Goal: Task Accomplishment & Management: Use online tool/utility

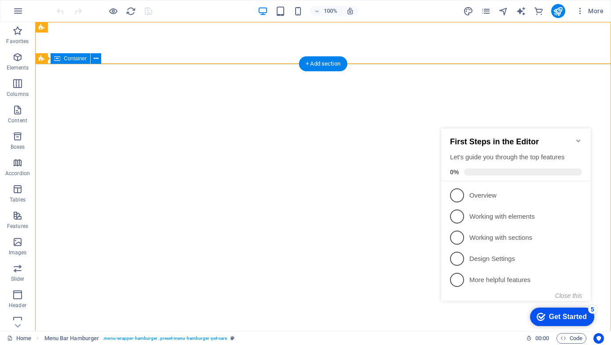
click at [577, 138] on icon "Minimize checklist" at bounding box center [578, 140] width 7 height 7
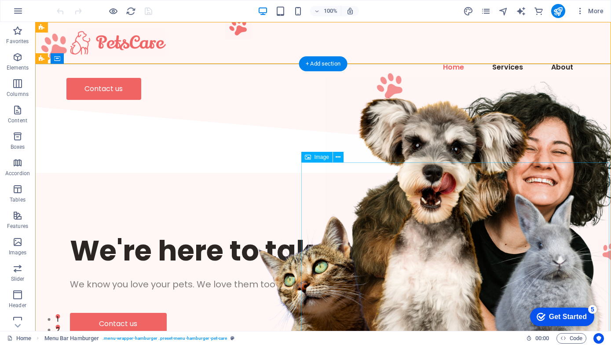
click at [565, 316] on div "Get Started" at bounding box center [568, 317] width 38 height 8
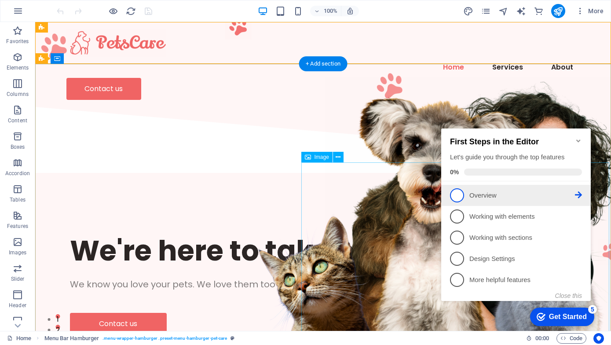
click at [496, 198] on p "Overview - incomplete" at bounding box center [522, 195] width 106 height 9
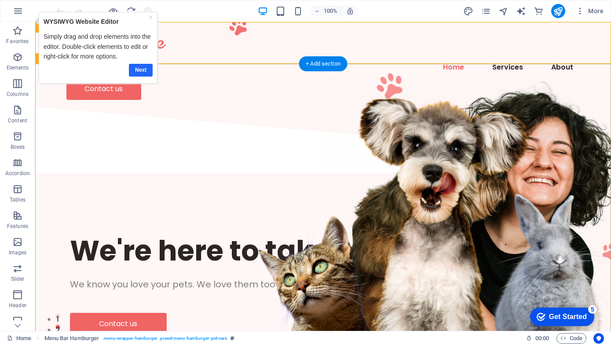
click at [138, 69] on link "Next" at bounding box center [141, 70] width 24 height 13
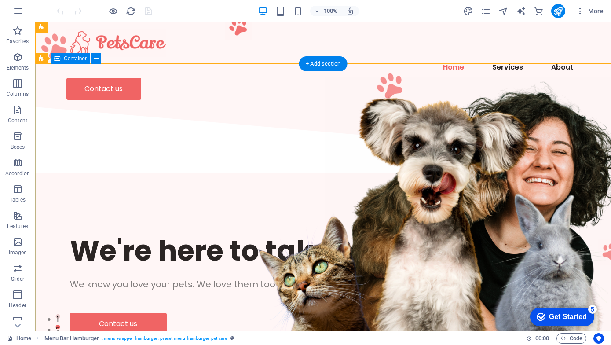
click at [138, 176] on div "We're here to take care of your pet. We know you love your pets. We love them t…" at bounding box center [323, 283] width 576 height 215
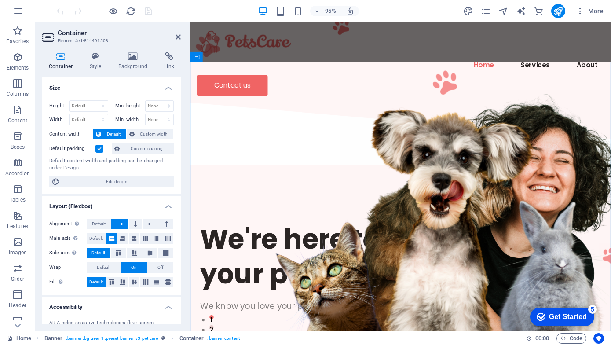
click at [416, 15] on div "95% More" at bounding box center [331, 11] width 552 height 14
click at [175, 36] on icon at bounding box center [177, 36] width 5 height 7
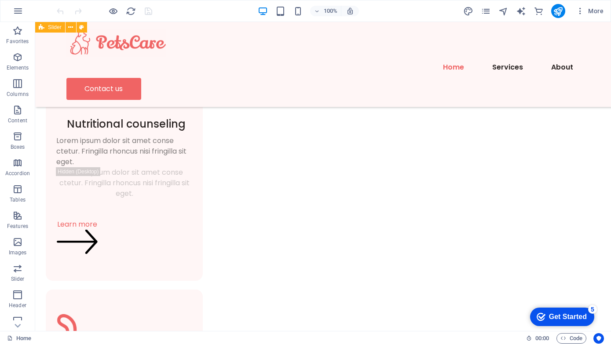
scroll to position [563, 0]
drag, startPoint x: 480, startPoint y: 147, endPoint x: 489, endPoint y: 140, distance: 11.6
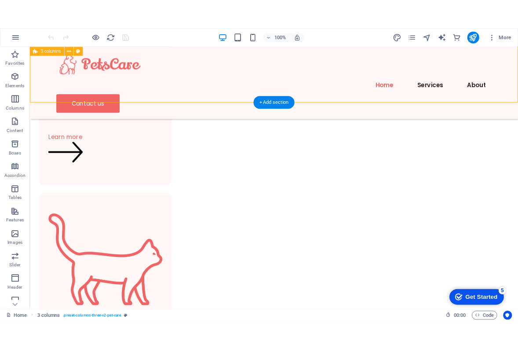
scroll to position [662, 0]
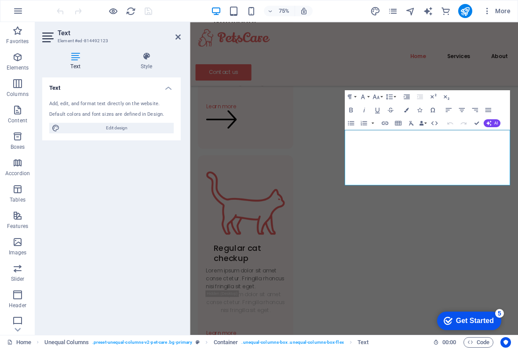
click at [99, 108] on div "Add, edit, and format text directly on the website. Default colors and font siz…" at bounding box center [111, 116] width 138 height 47
click at [120, 128] on span "Edit design" at bounding box center [116, 128] width 109 height 11
select select "px"
select select "400"
select select "px"
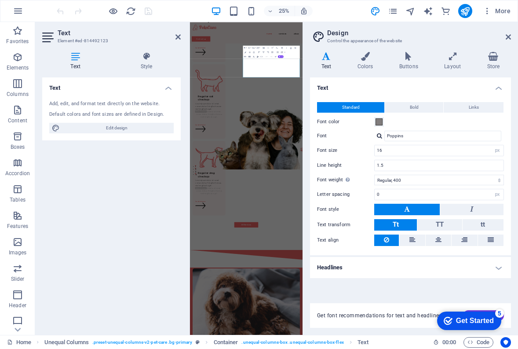
click at [76, 58] on icon at bounding box center [75, 56] width 66 height 9
click at [110, 112] on div "Default colors and font sizes are defined in Design." at bounding box center [111, 114] width 124 height 7
click at [326, 58] on icon at bounding box center [326, 56] width 33 height 9
click at [409, 108] on button "Bold" at bounding box center [414, 107] width 58 height 11
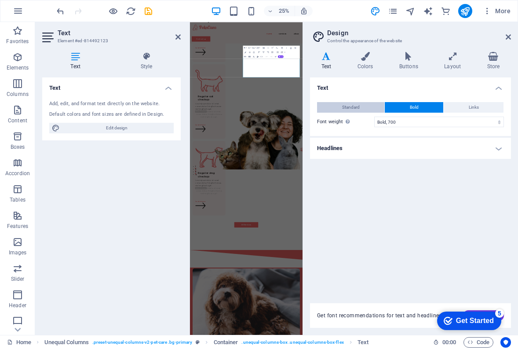
click at [364, 107] on button "Standard" at bounding box center [350, 107] width 67 height 11
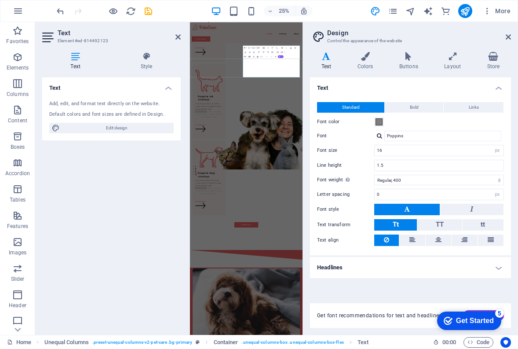
click at [325, 59] on icon at bounding box center [326, 56] width 33 height 9
click at [362, 313] on span "Get font recommendations for text and headlines." at bounding box center [380, 315] width 126 height 7
click at [157, 83] on h4 "Text" at bounding box center [111, 85] width 138 height 16
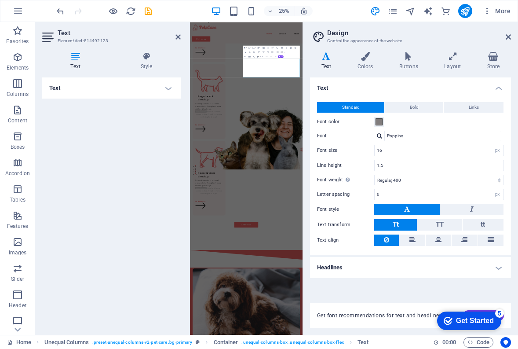
click at [136, 87] on h4 "Text" at bounding box center [111, 87] width 138 height 21
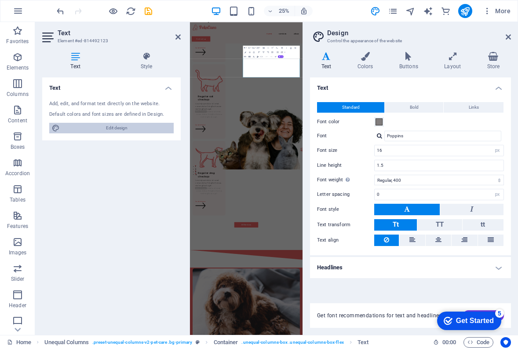
click at [110, 123] on span "Edit design" at bounding box center [116, 128] width 109 height 11
click at [507, 36] on icon at bounding box center [508, 36] width 5 height 7
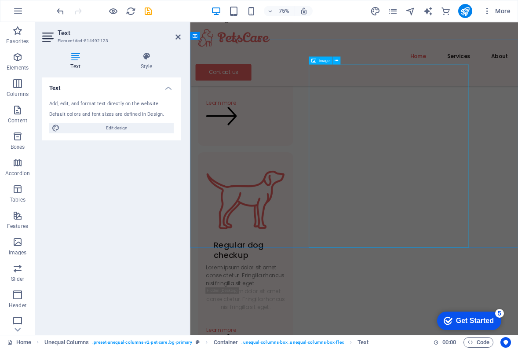
scroll to position [969, 0]
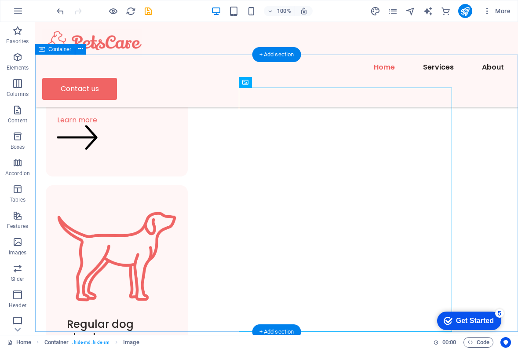
scroll to position [1014, 0]
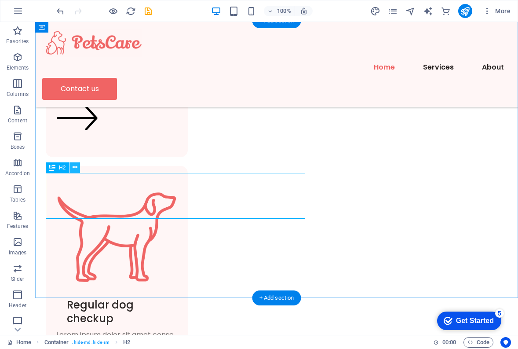
click at [75, 166] on icon at bounding box center [75, 167] width 5 height 9
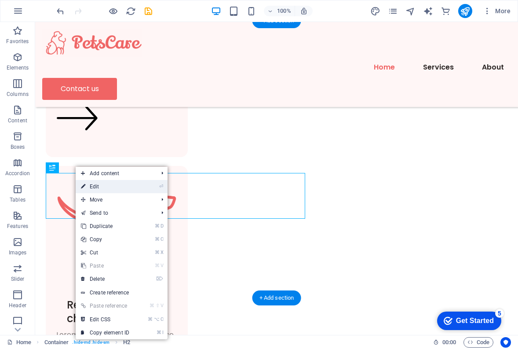
click at [111, 188] on link "⏎ Edit" at bounding box center [105, 186] width 59 height 13
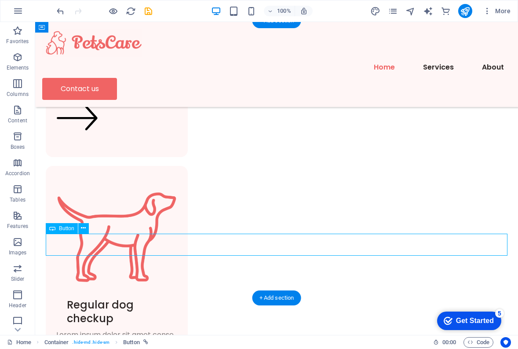
select select "px"
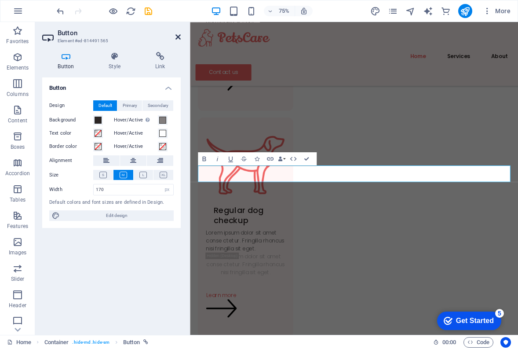
click at [179, 37] on icon at bounding box center [177, 36] width 5 height 7
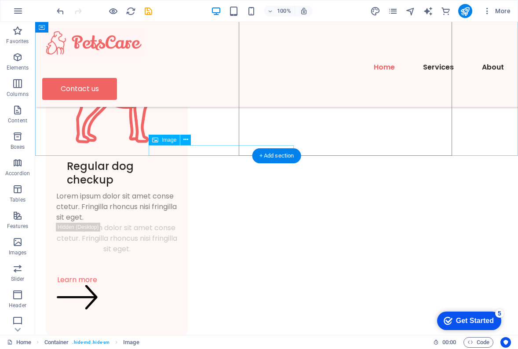
scroll to position [1156, 0]
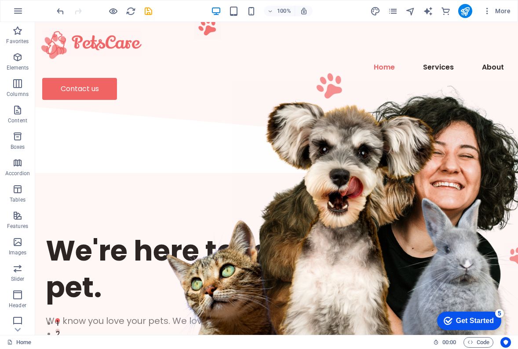
scroll to position [0, 0]
click at [130, 3] on div "100% More" at bounding box center [258, 10] width 517 height 21
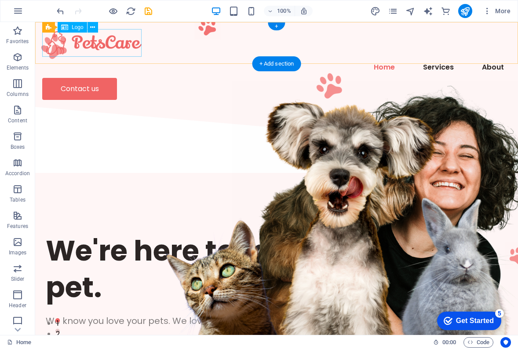
click at [126, 38] on div at bounding box center [276, 43] width 469 height 28
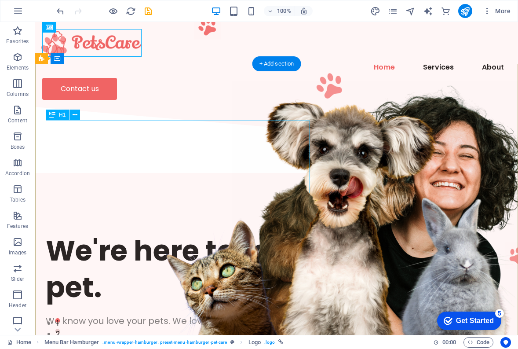
click at [169, 232] on div "We're here to take care of your pet." at bounding box center [277, 268] width 462 height 73
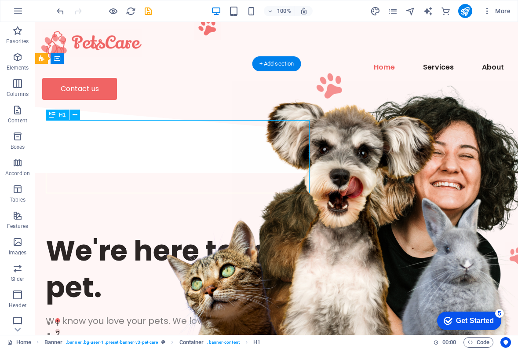
click at [201, 232] on div "We're here to take care of your pet." at bounding box center [277, 268] width 462 height 73
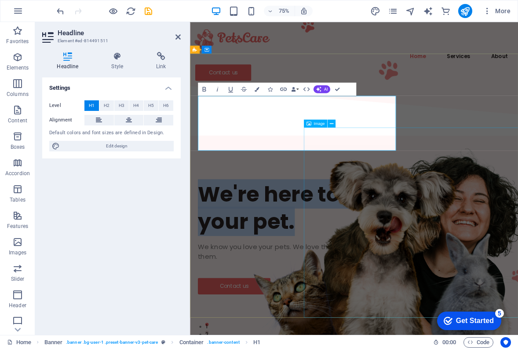
click at [365, 186] on figure at bounding box center [496, 312] width 308 height 253
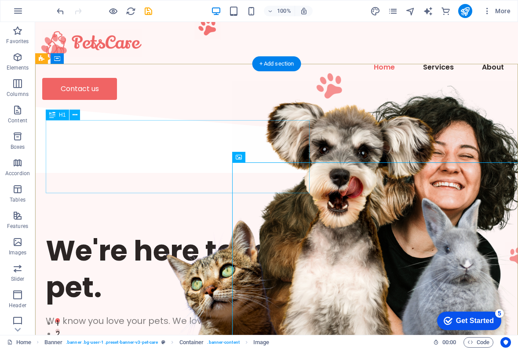
click at [148, 232] on div "We're here to take care of your pet." at bounding box center [277, 268] width 462 height 73
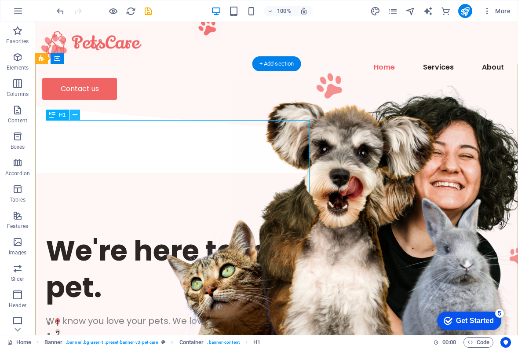
click at [74, 116] on icon at bounding box center [75, 114] width 5 height 9
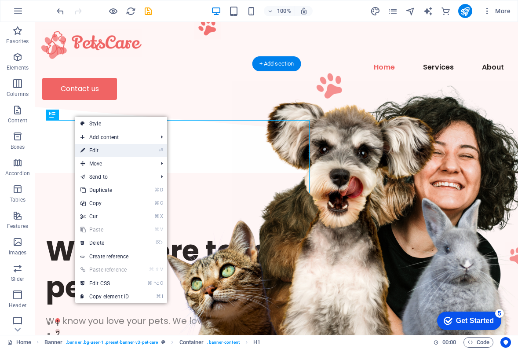
click at [123, 149] on link "⏎ Edit" at bounding box center [104, 150] width 59 height 13
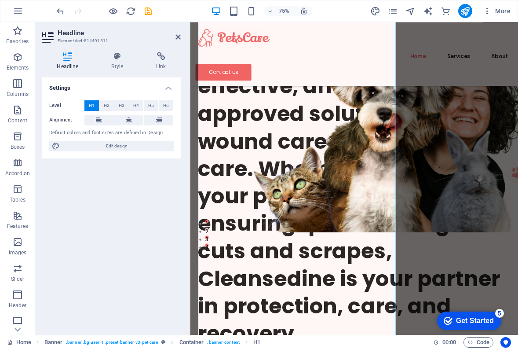
scroll to position [138, 0]
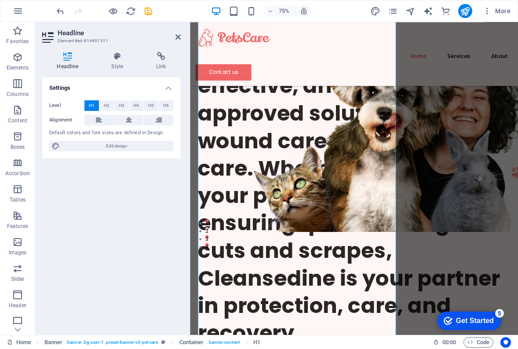
click at [304, 262] on h1 "Cleansedine provides safe, effective, and veterinarian-approved solutions for b…" at bounding box center [408, 252] width 416 height 402
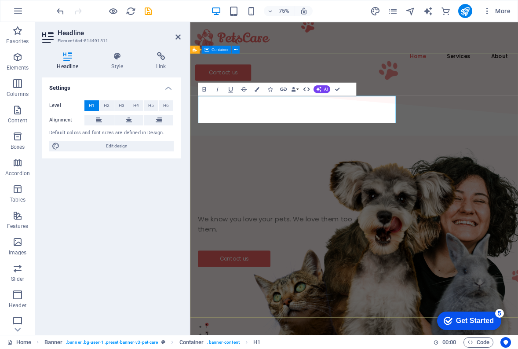
scroll to position [0, 0]
click at [175, 34] on icon at bounding box center [177, 36] width 5 height 7
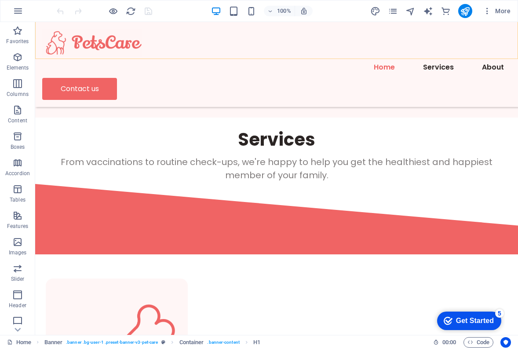
scroll to position [267, 0]
